Goal: Use online tool/utility: Utilize a website feature to perform a specific function

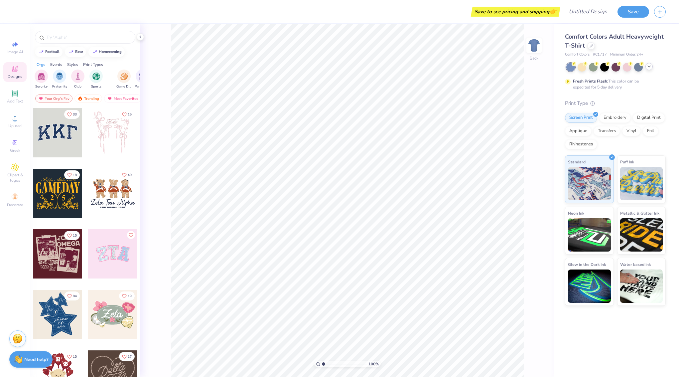
click at [647, 66] on icon at bounding box center [649, 66] width 5 height 5
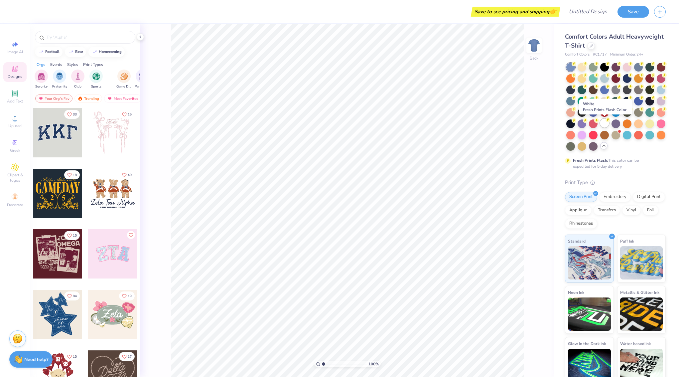
click at [606, 122] on div at bounding box center [604, 123] width 9 height 9
click at [77, 37] on input "text" at bounding box center [88, 37] width 85 height 7
type input "bears"
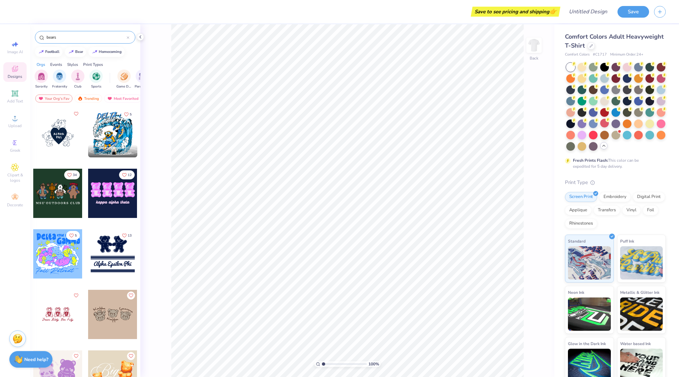
click at [129, 38] on icon at bounding box center [128, 38] width 2 height 2
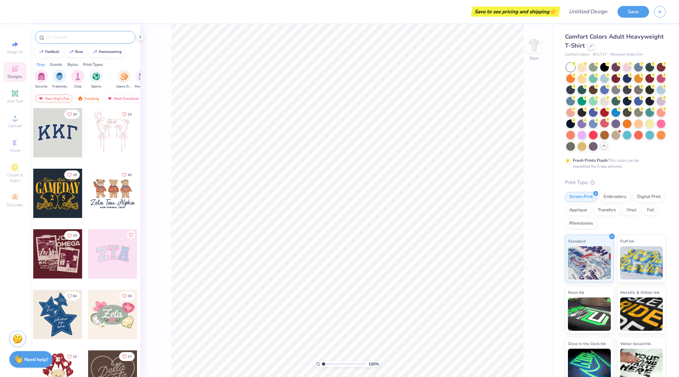
click at [105, 186] on div at bounding box center [112, 193] width 49 height 49
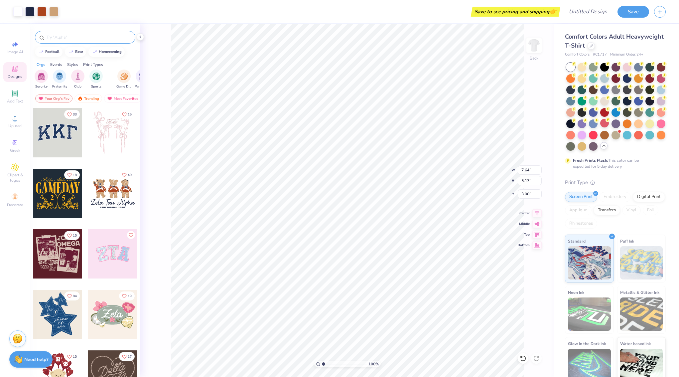
type input "10.42"
type input "7.05"
type input "12.91"
type input "8.73"
type input "2.80"
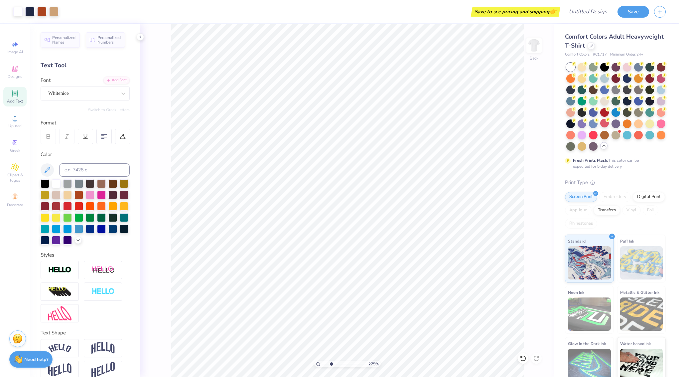
drag, startPoint x: 323, startPoint y: 363, endPoint x: 333, endPoint y: 362, distance: 10.4
click at [331, 363] on input "range" at bounding box center [344, 364] width 45 height 6
type input "2.45"
click at [330, 364] on input "range" at bounding box center [344, 364] width 45 height 6
